Goal: Task Accomplishment & Management: Complete application form

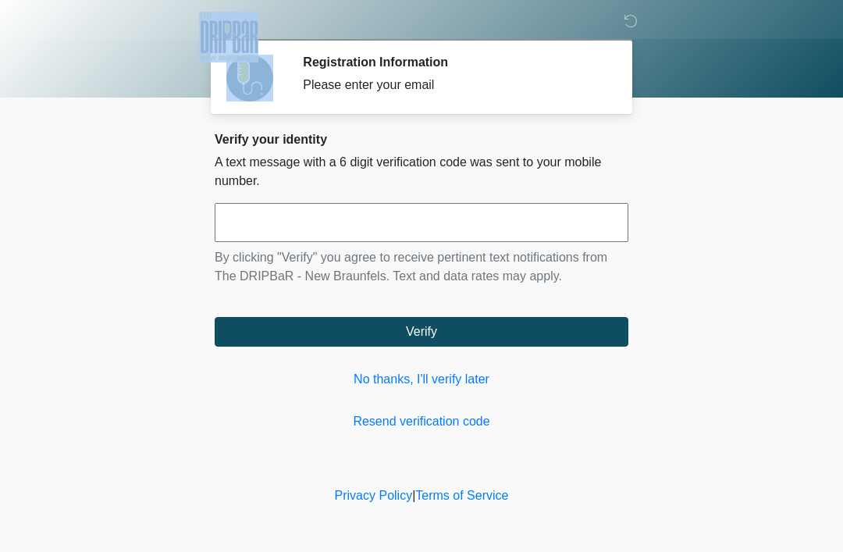
click at [359, 222] on input "text" at bounding box center [421, 222] width 413 height 39
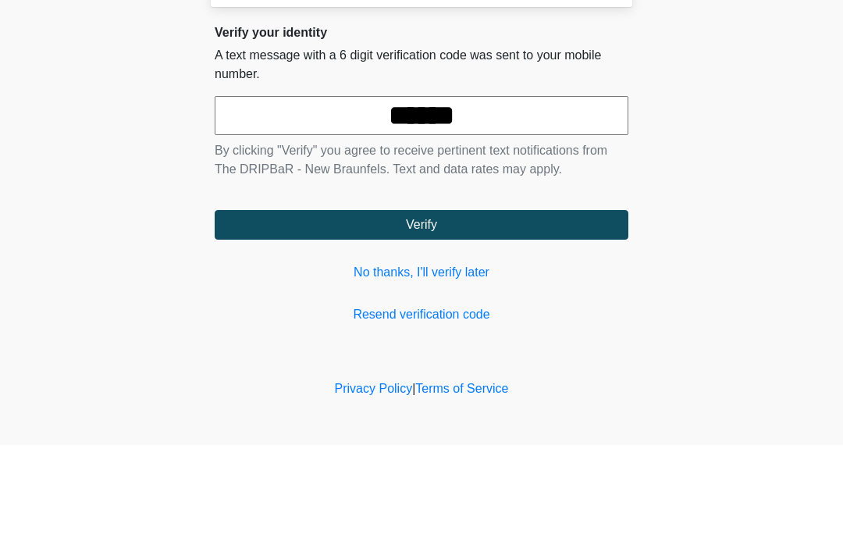
type input "******"
click at [456, 317] on button "Verify" at bounding box center [421, 332] width 413 height 30
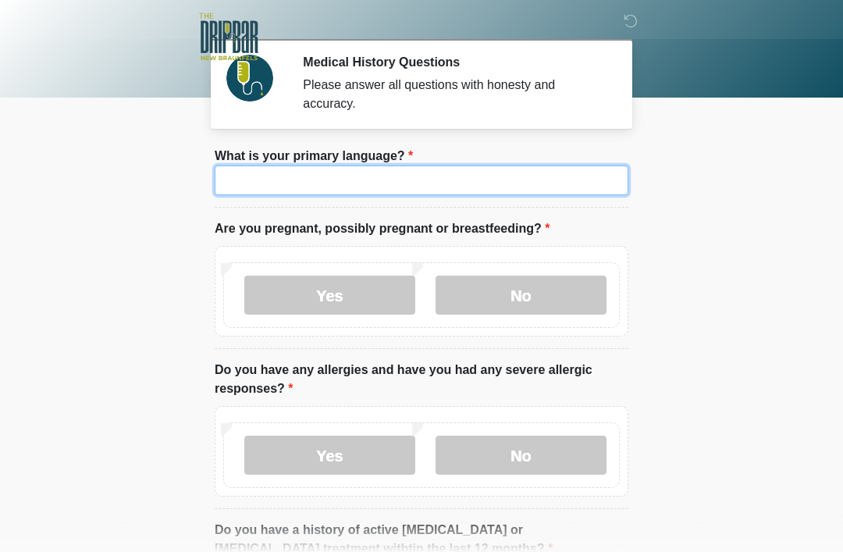
click at [386, 176] on input "What is your primary language?" at bounding box center [421, 180] width 413 height 30
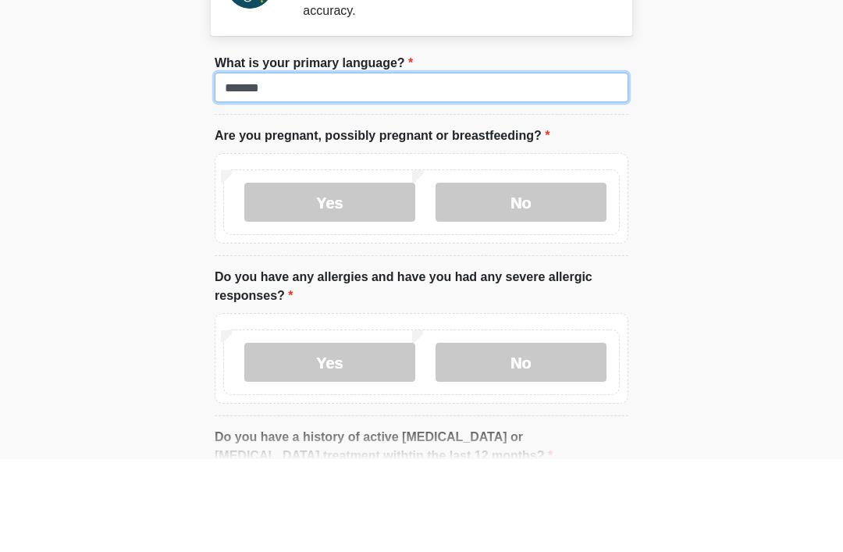
type input "*******"
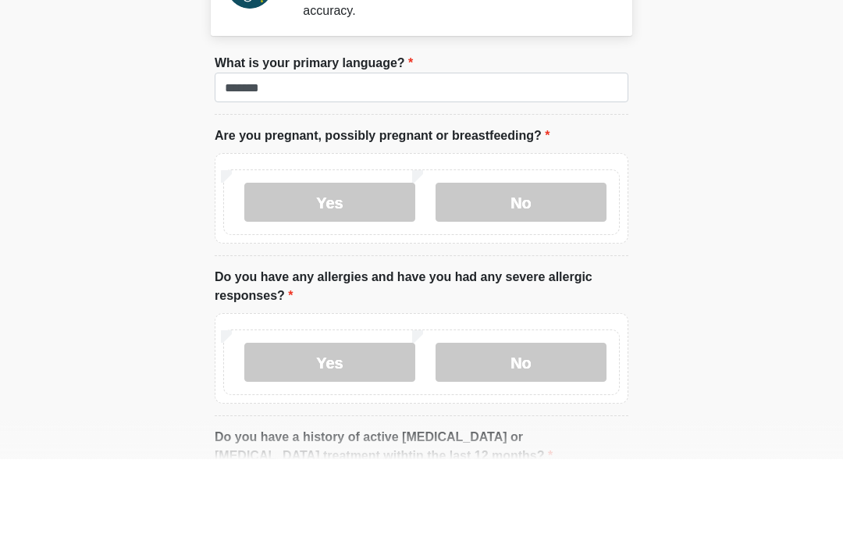
click at [538, 275] on label "No" at bounding box center [520, 294] width 171 height 39
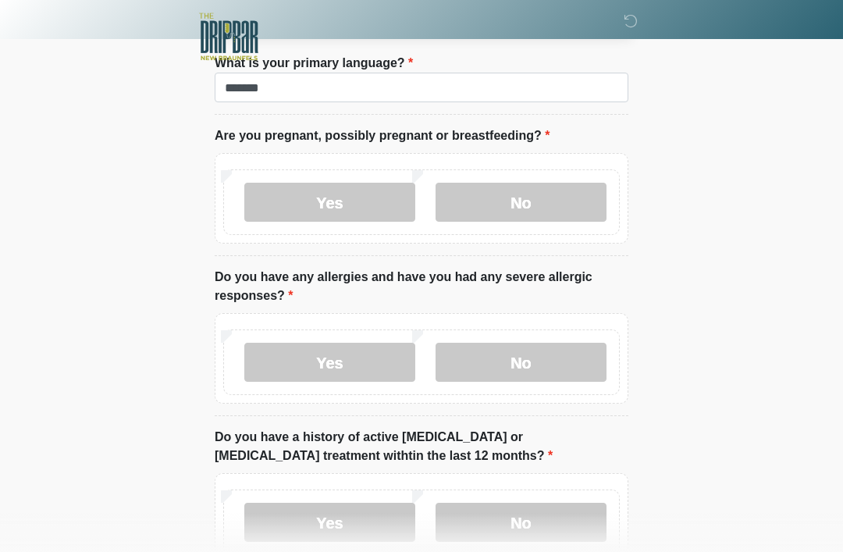
click at [548, 370] on label "No" at bounding box center [520, 361] width 171 height 39
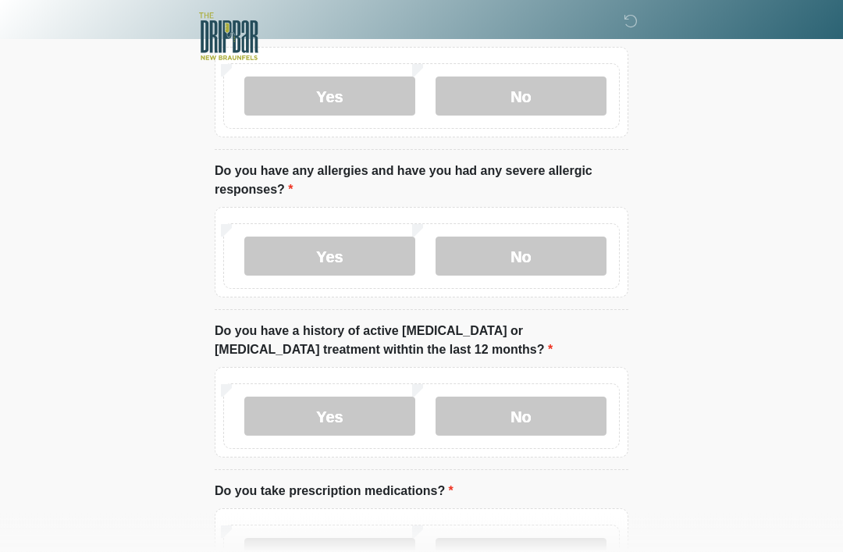
scroll to position [201, 0]
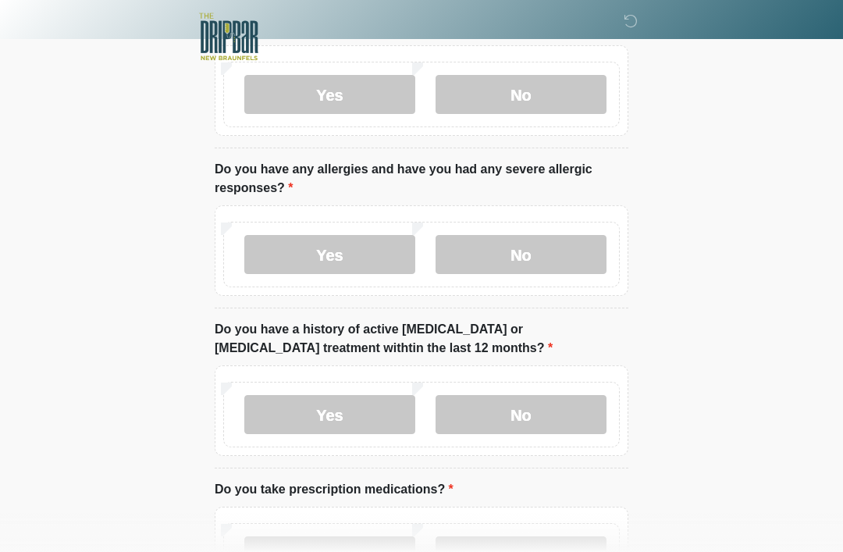
click at [537, 421] on label "No" at bounding box center [520, 414] width 171 height 39
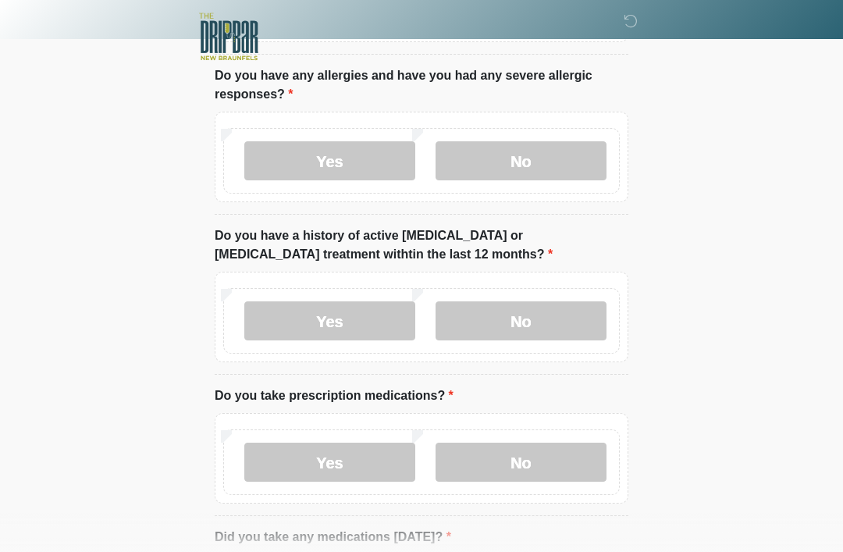
scroll to position [343, 0]
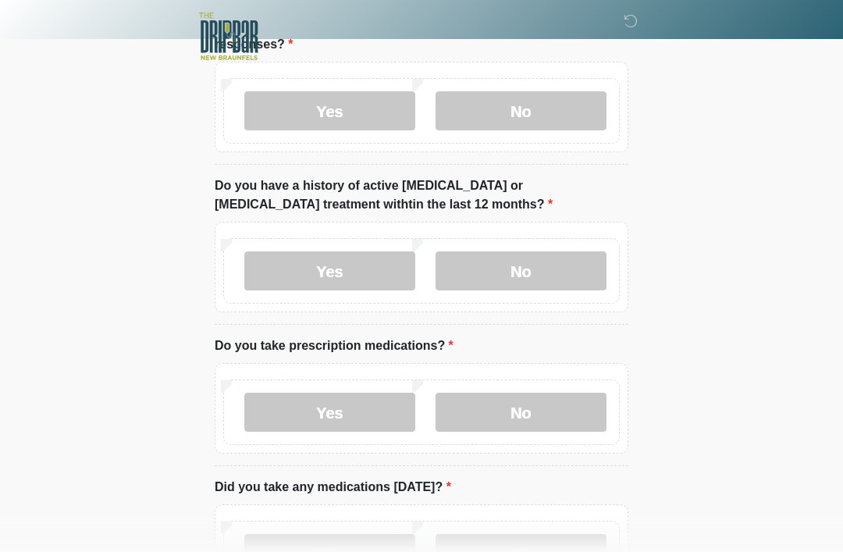
click at [346, 415] on label "Yes" at bounding box center [329, 412] width 171 height 39
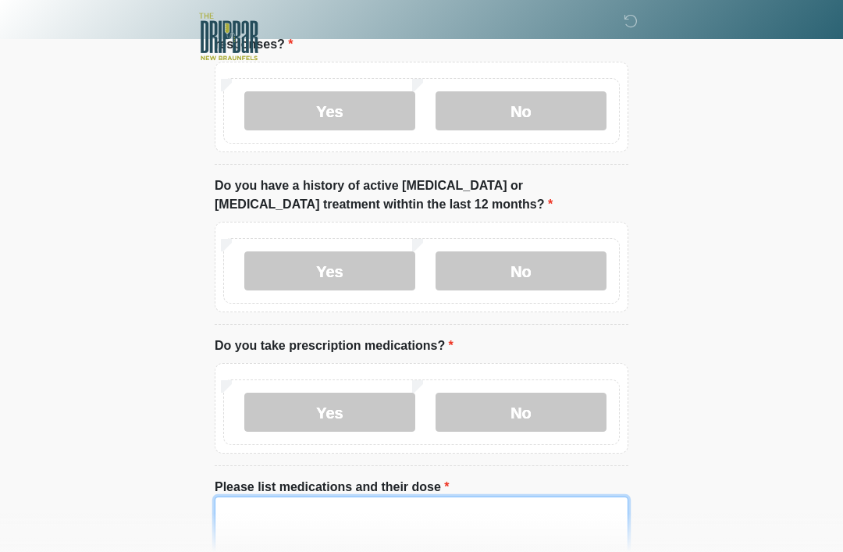
click at [248, 510] on textarea "Please list medications and their dose" at bounding box center [421, 529] width 413 height 67
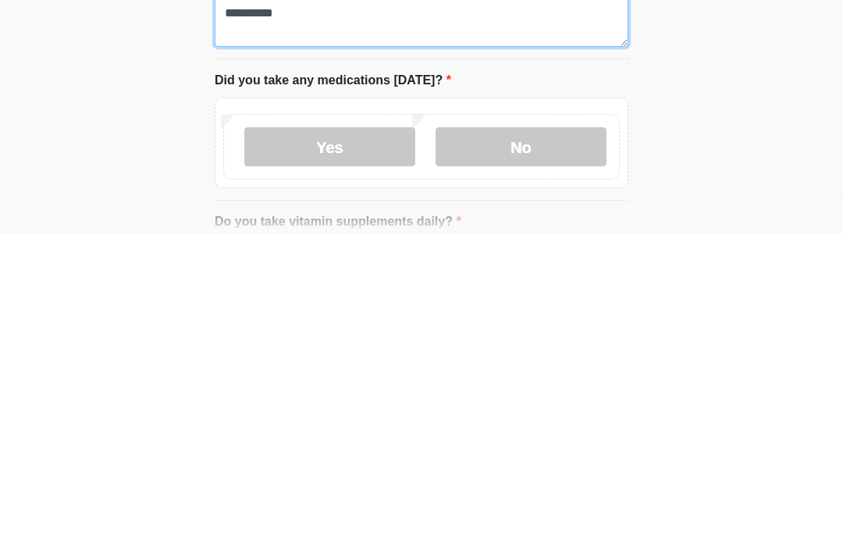
scroll to position [544, 0]
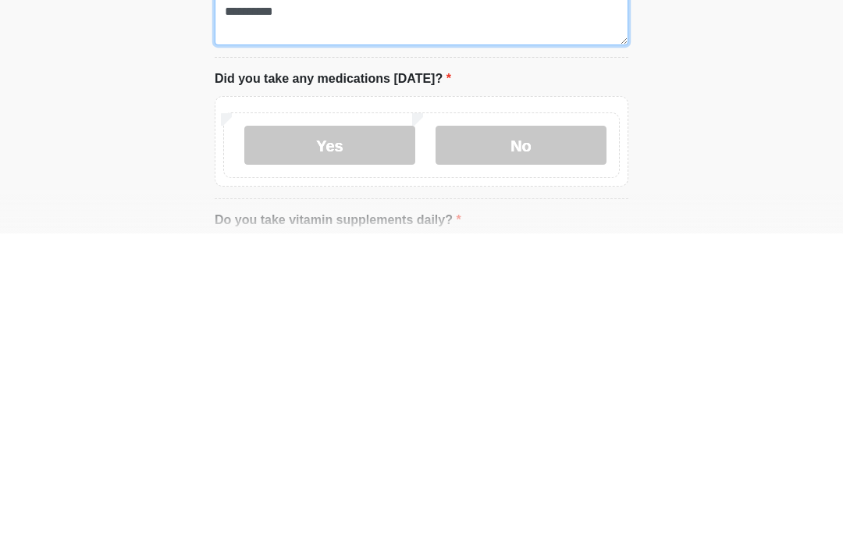
type textarea "**********"
click at [353, 444] on label "Yes" at bounding box center [329, 463] width 171 height 39
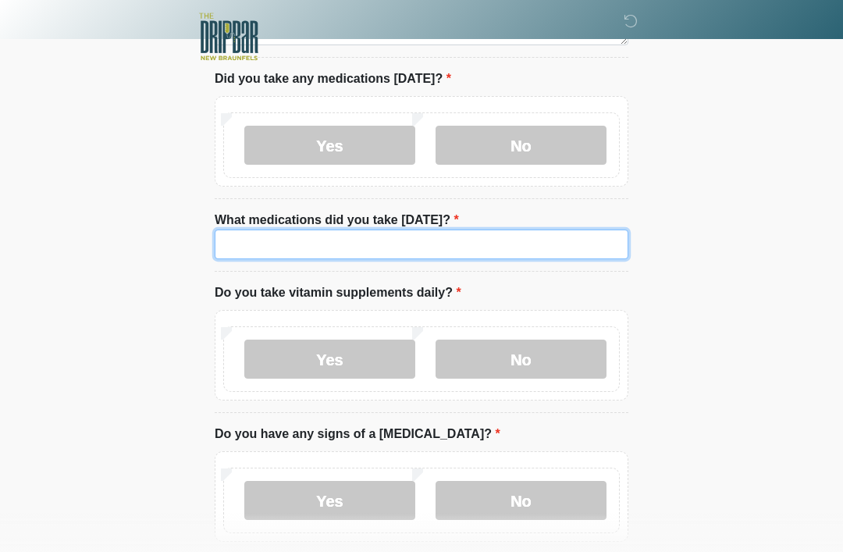
click at [320, 242] on input "What medications did you take today?" at bounding box center [421, 244] width 413 height 30
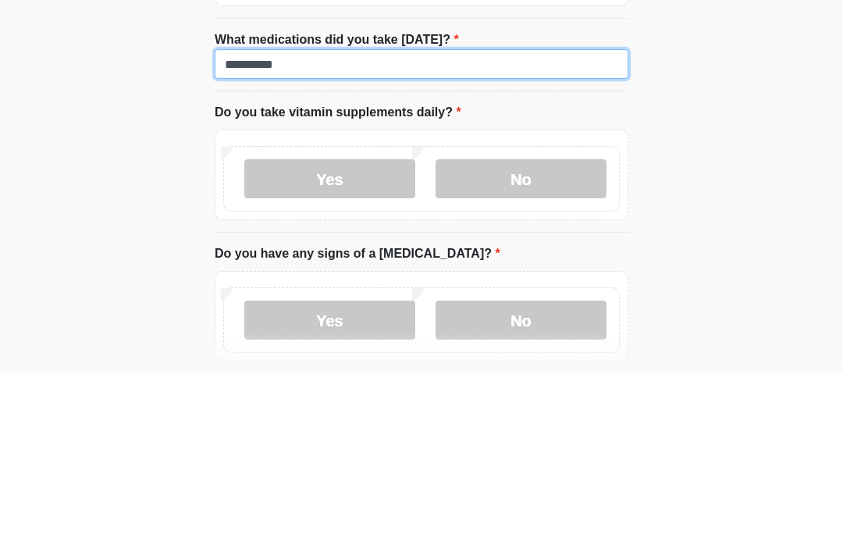
type input "**********"
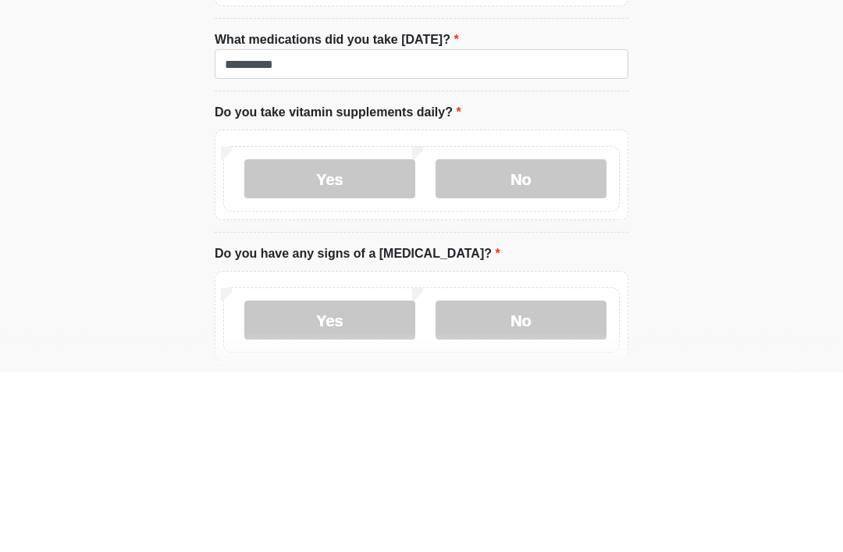
click at [557, 339] on label "No" at bounding box center [520, 358] width 171 height 39
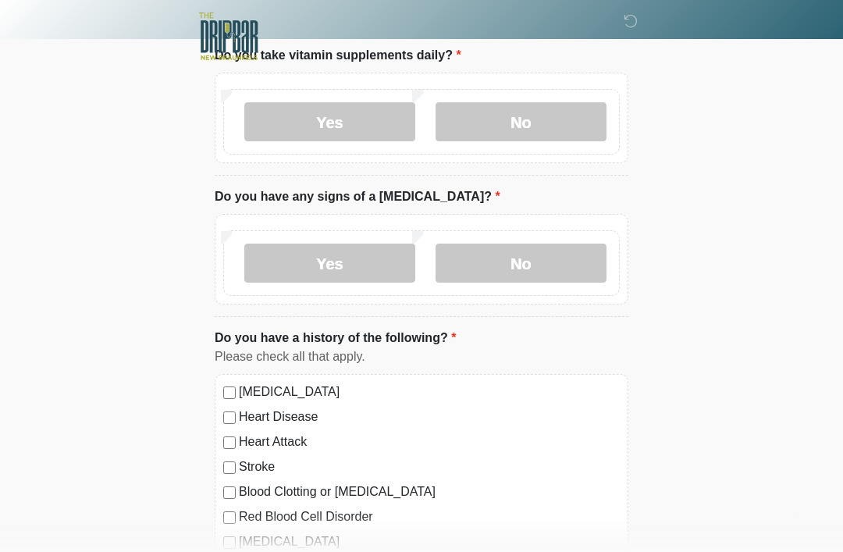
scroll to position [1101, 0]
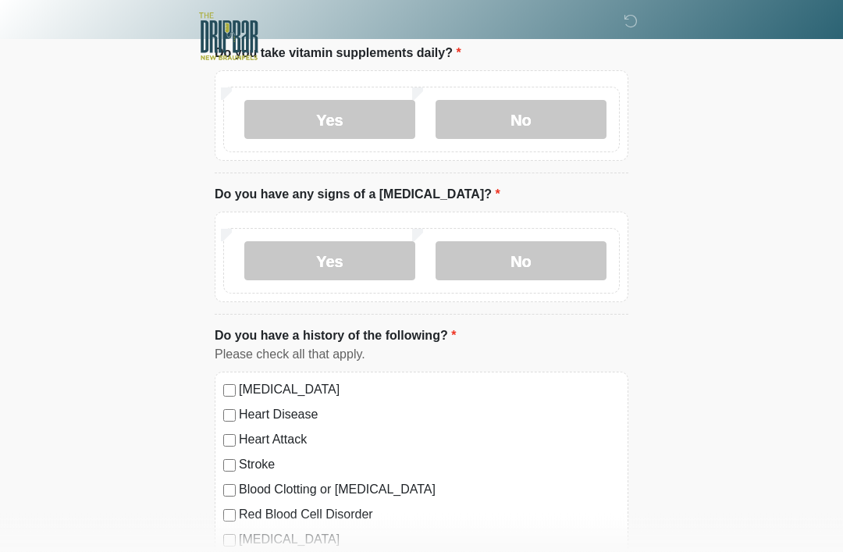
click at [537, 261] on label "No" at bounding box center [520, 261] width 171 height 39
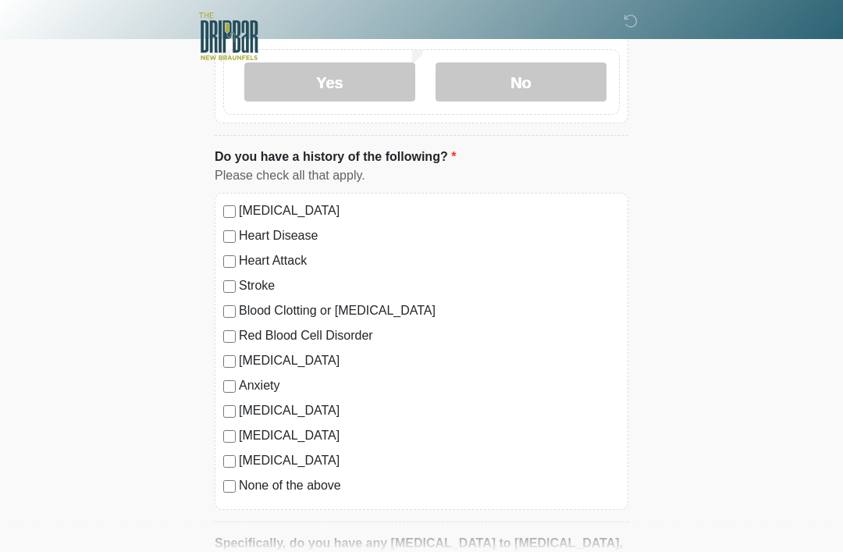
scroll to position [1283, 0]
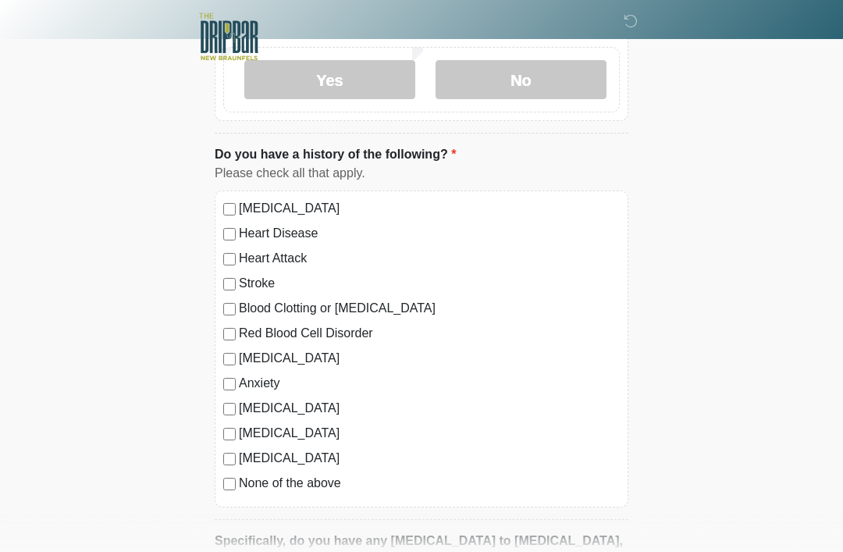
click at [286, 226] on label "Heart Disease" at bounding box center [429, 233] width 381 height 19
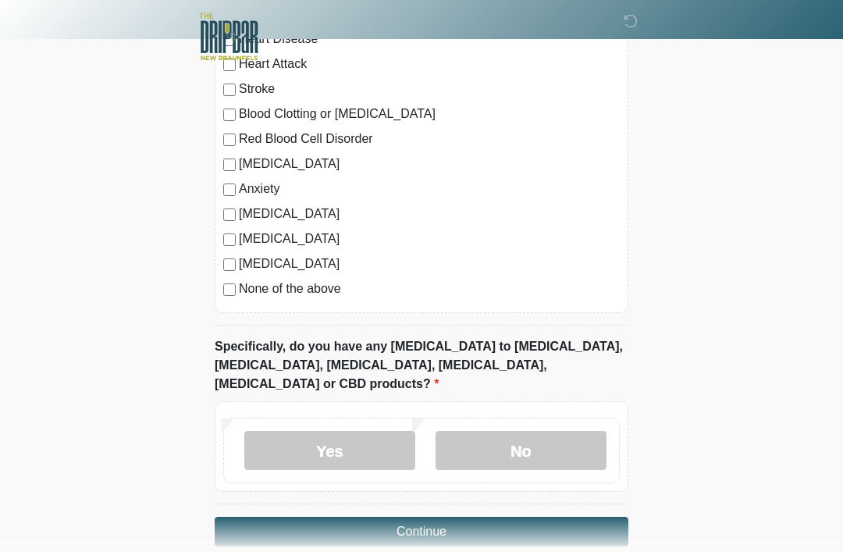
scroll to position [1482, 0]
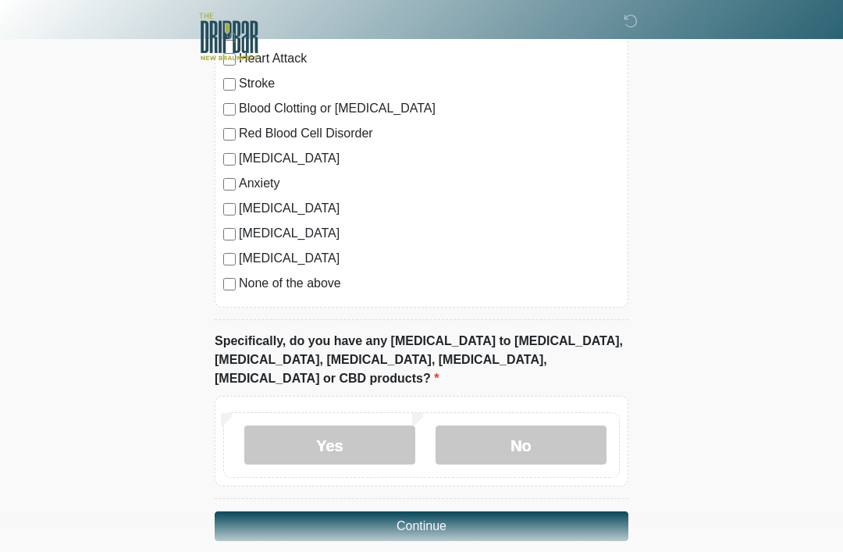
click at [536, 425] on label "No" at bounding box center [520, 444] width 171 height 39
click at [418, 511] on button "Continue" at bounding box center [421, 526] width 413 height 30
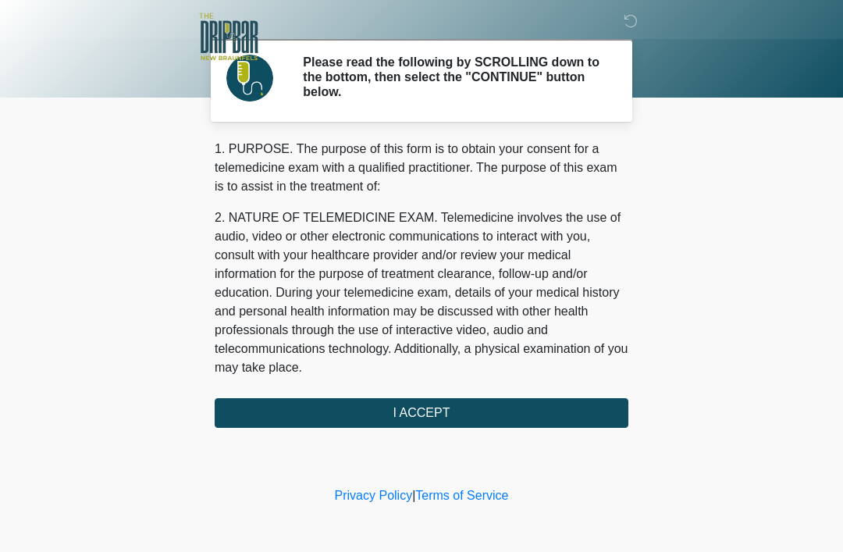
scroll to position [0, 0]
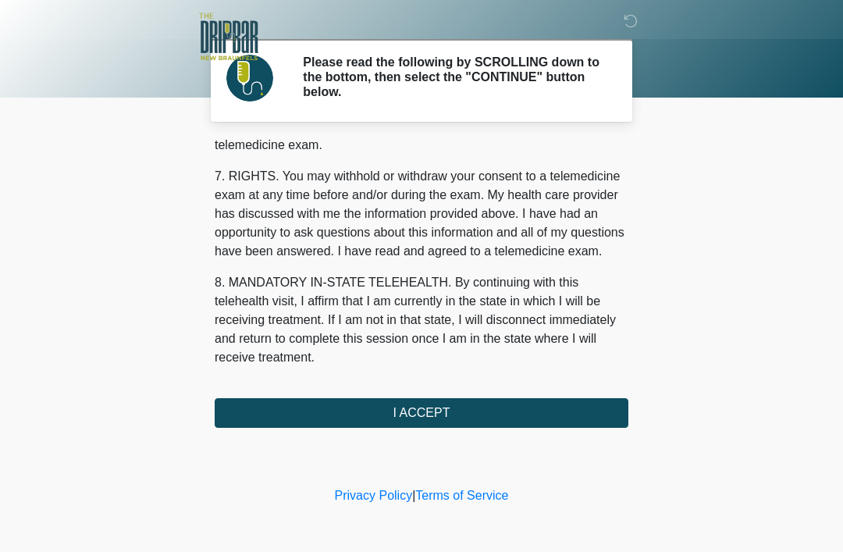
click at [430, 417] on button "I ACCEPT" at bounding box center [421, 413] width 413 height 30
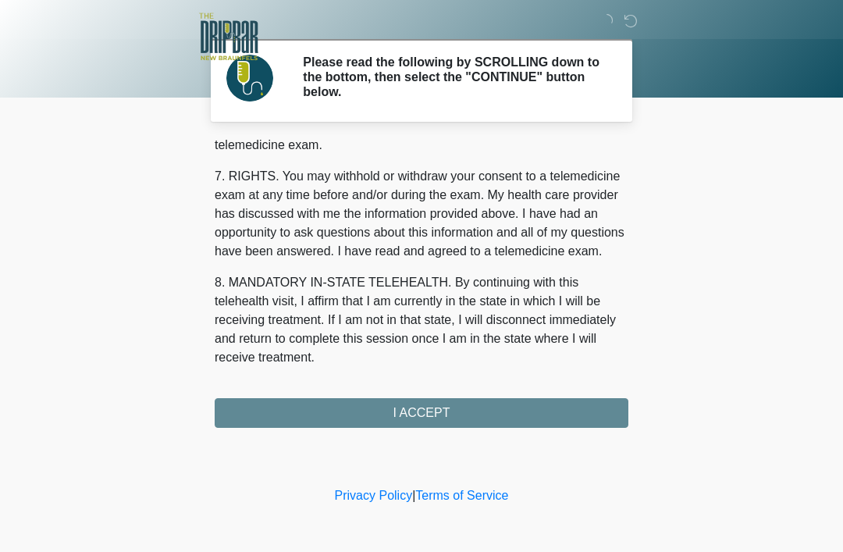
scroll to position [684, 0]
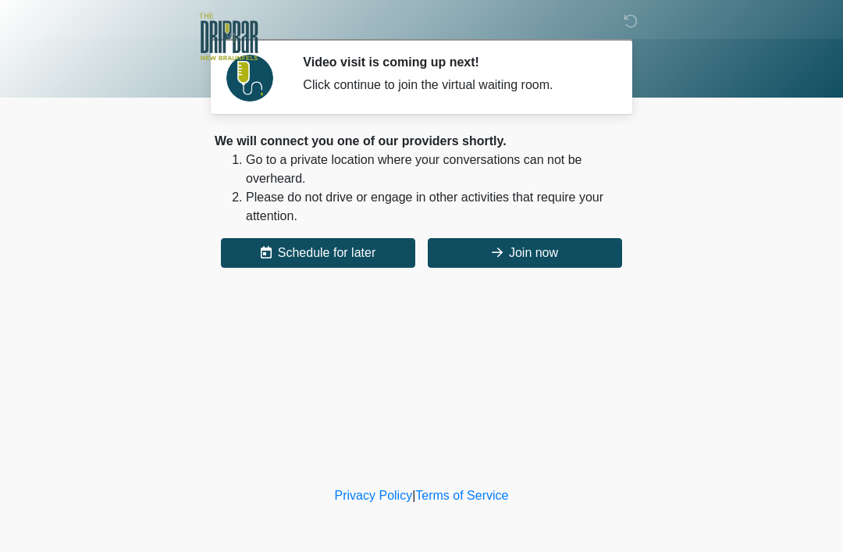
click at [551, 257] on button "Join now" at bounding box center [525, 253] width 194 height 30
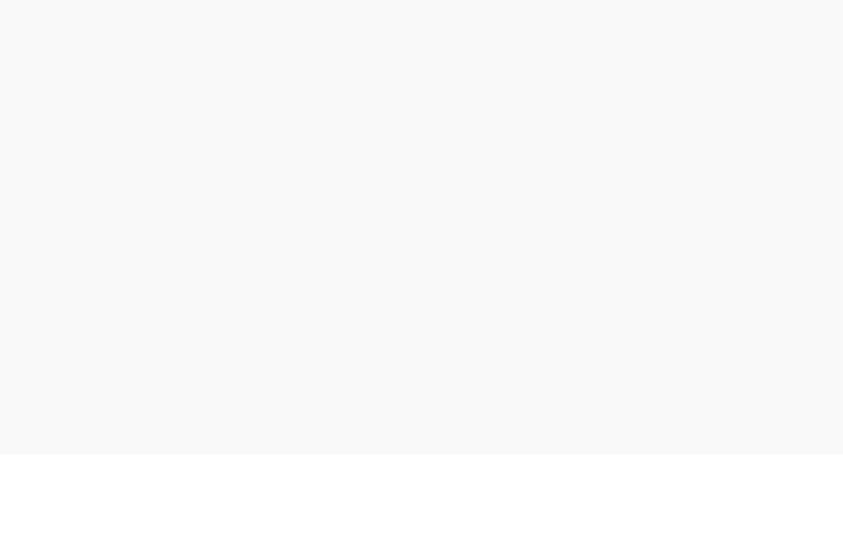
scroll to position [43, 0]
